Goal: Task Accomplishment & Management: Manage account settings

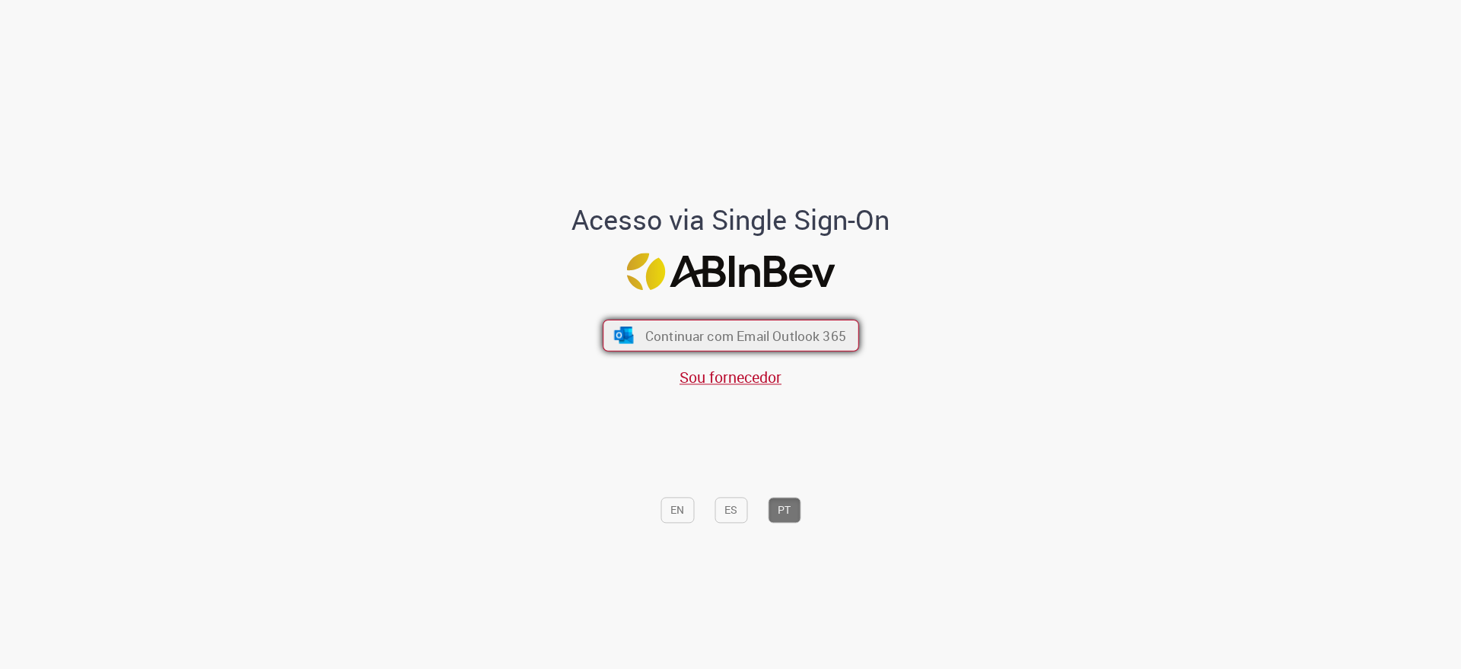
click at [767, 332] on span "Continuar com Email Outlook 365" at bounding box center [745, 336] width 201 height 18
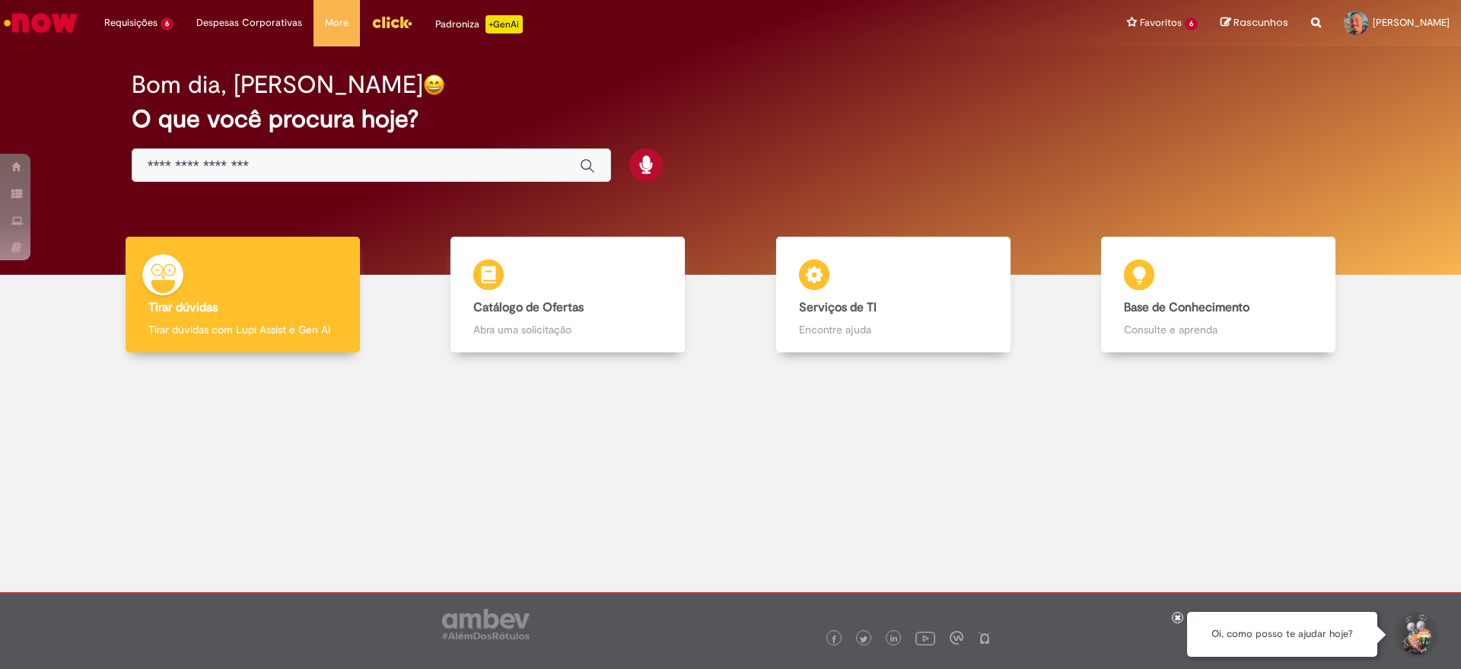
click at [381, 15] on img "Menu Cabeçalho" at bounding box center [391, 22] width 41 height 23
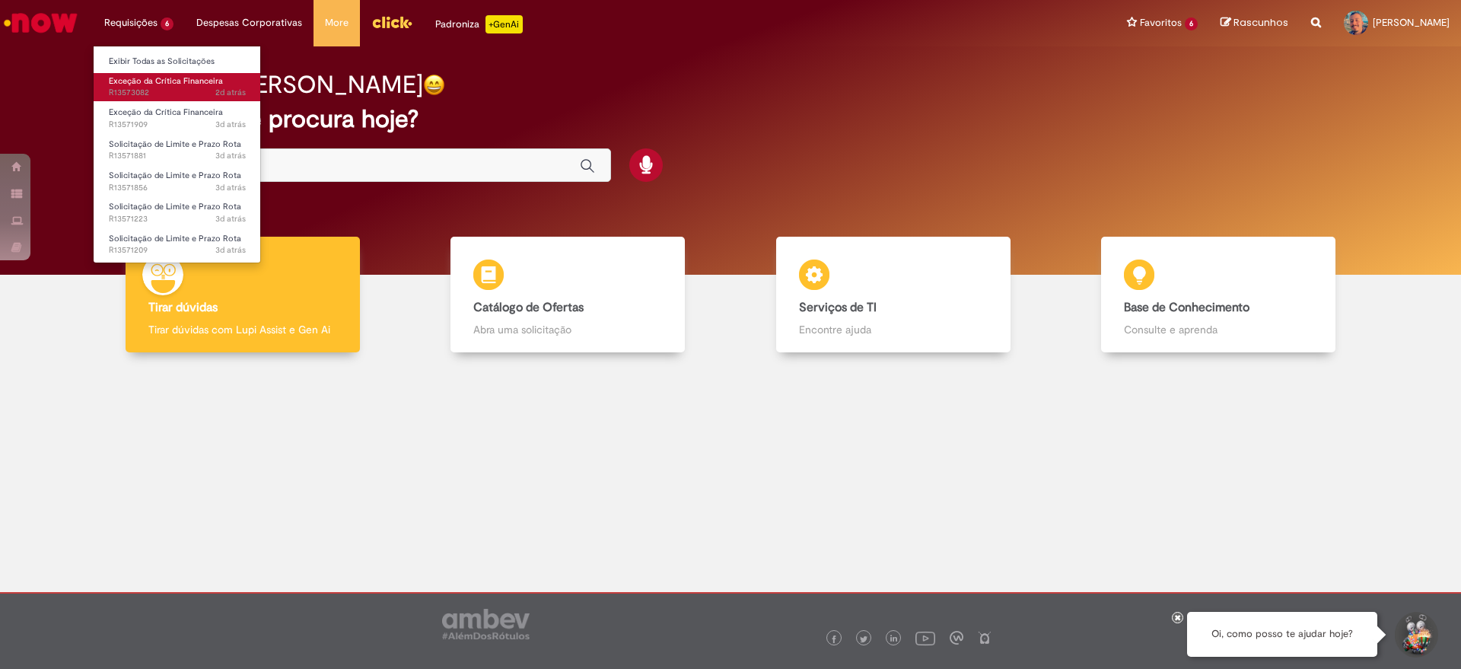
click at [166, 80] on span "Exceção da Crítica Financeira" at bounding box center [166, 80] width 114 height 11
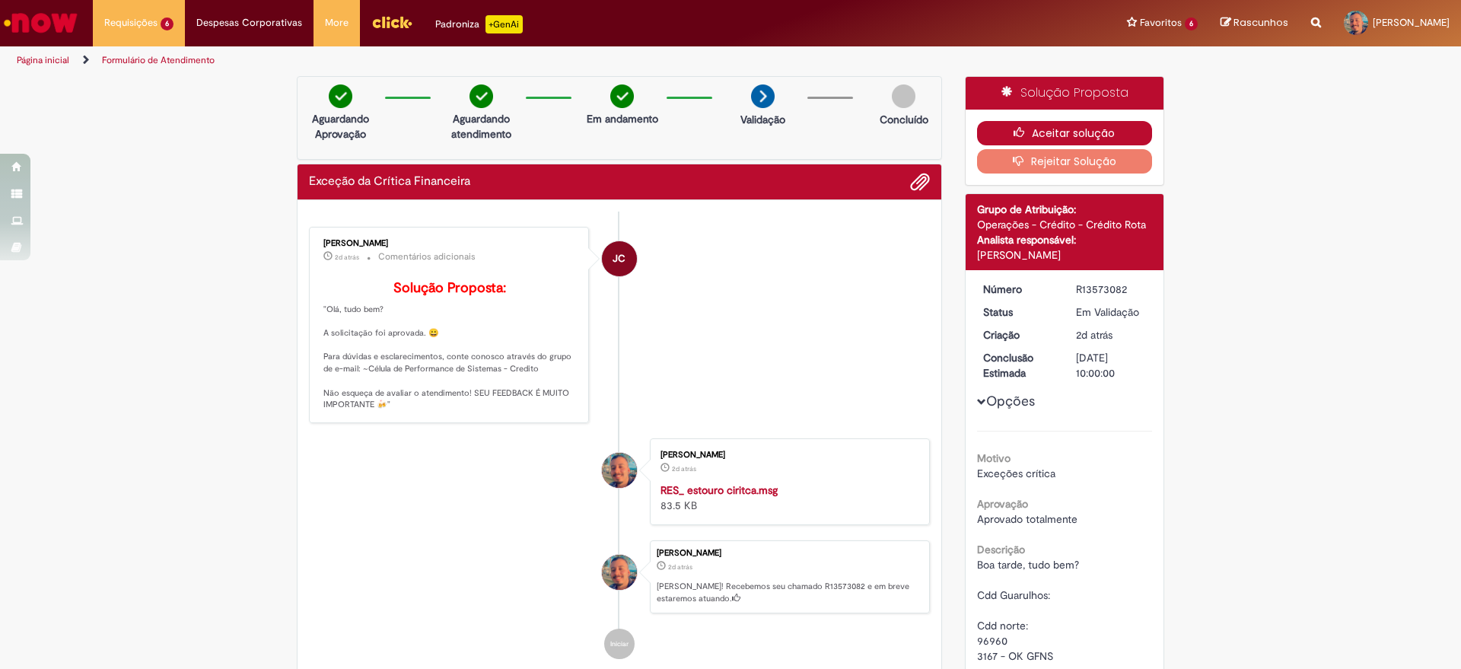
click at [1097, 132] on button "Aceitar solução" at bounding box center [1065, 133] width 176 height 24
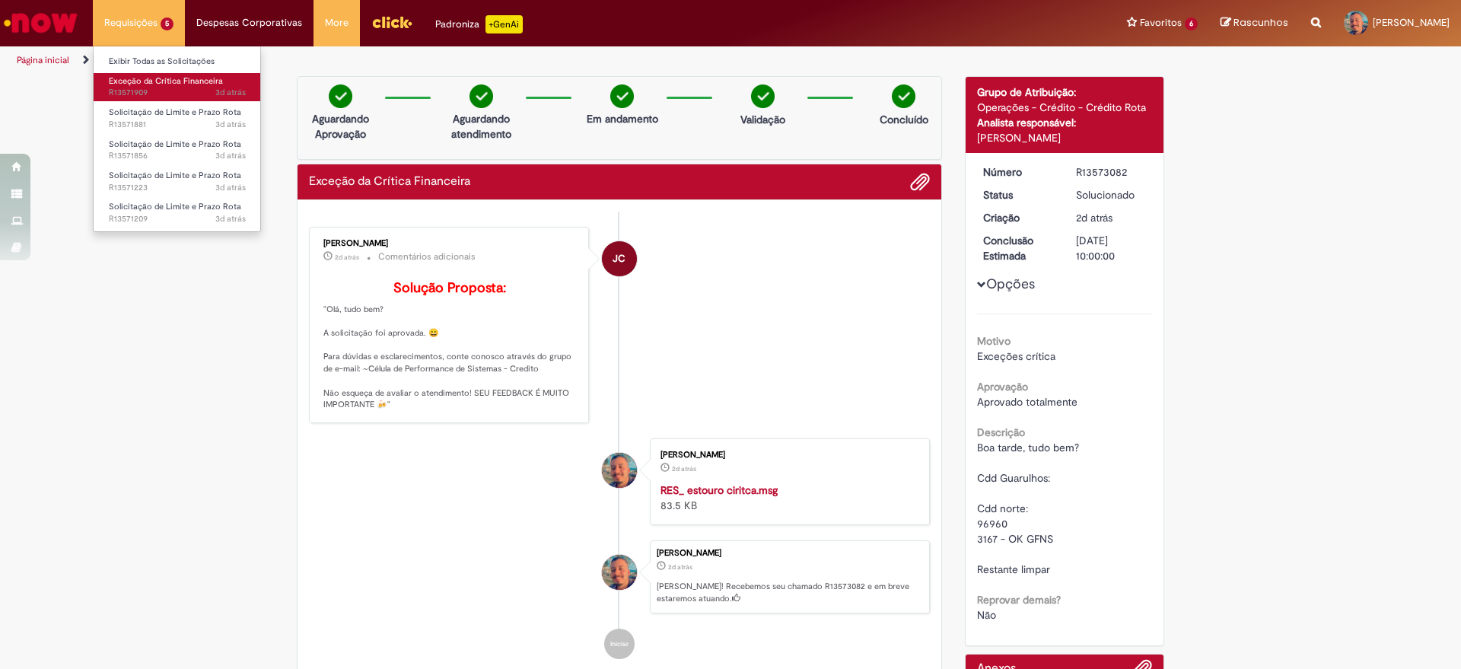
click at [136, 91] on span "3d atrás 3 dias atrás R13571909" at bounding box center [177, 93] width 137 height 12
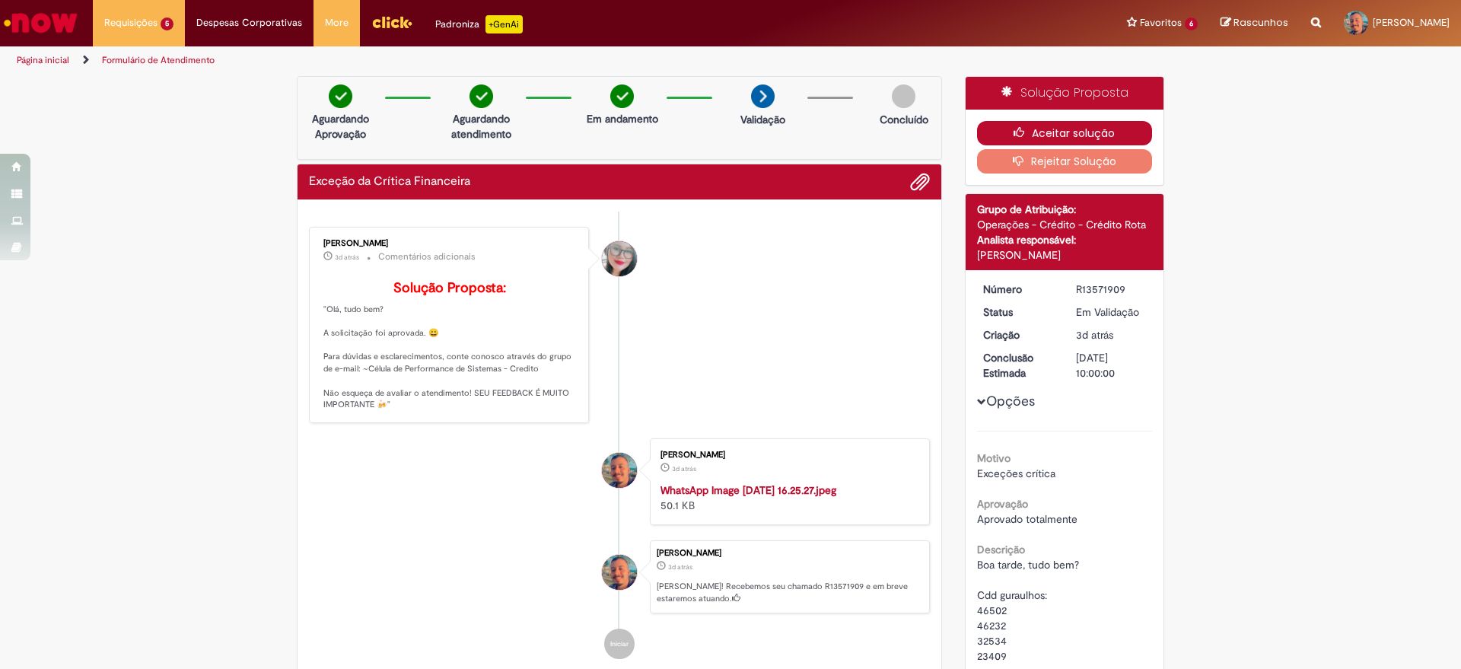
click at [1063, 122] on button "Aceitar solução" at bounding box center [1065, 133] width 176 height 24
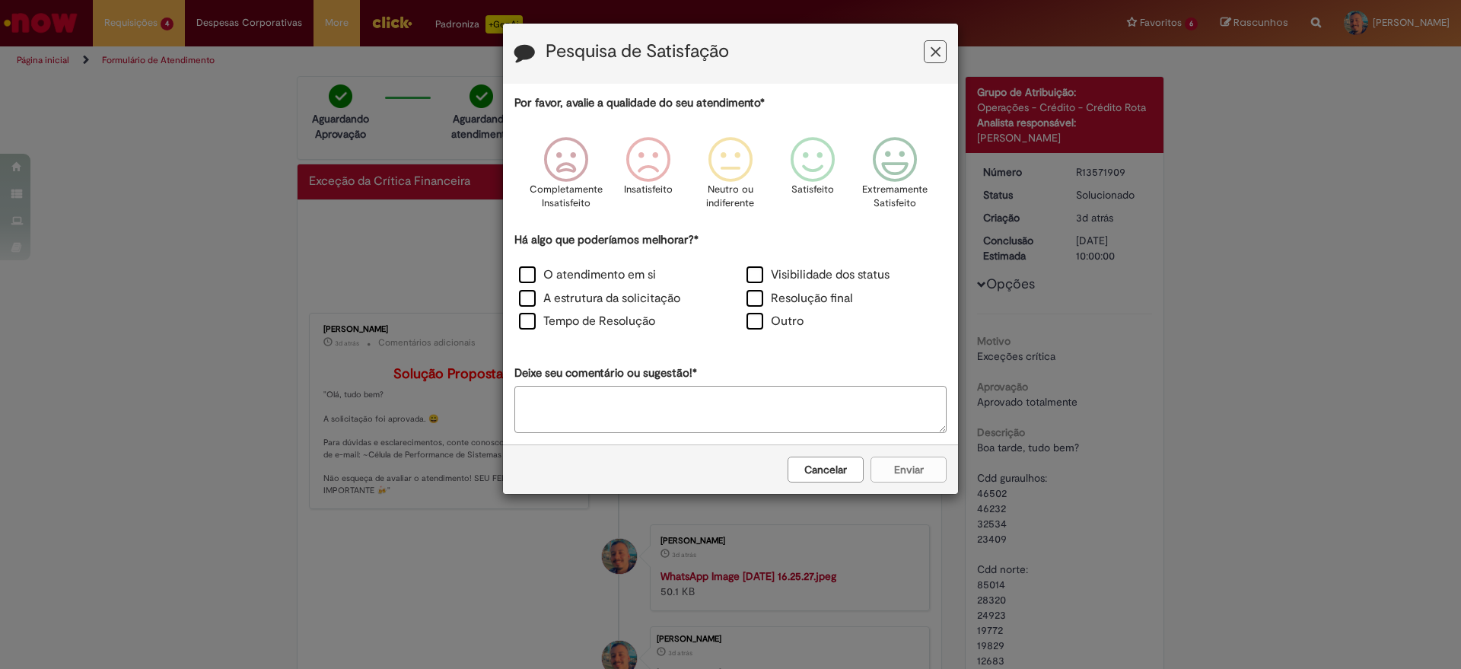
click at [938, 50] on icon "Feedback" at bounding box center [936, 52] width 10 height 16
